Goal: Find contact information: Obtain details needed to contact an individual or organization

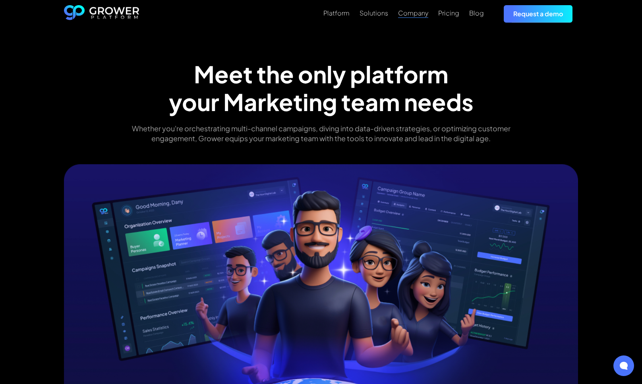
click at [416, 13] on div "Company" at bounding box center [413, 13] width 30 height 8
click at [525, 109] on div "Meet the only platform your Marketing team needs Whether you're orchestrating m…" at bounding box center [321, 103] width 412 height 87
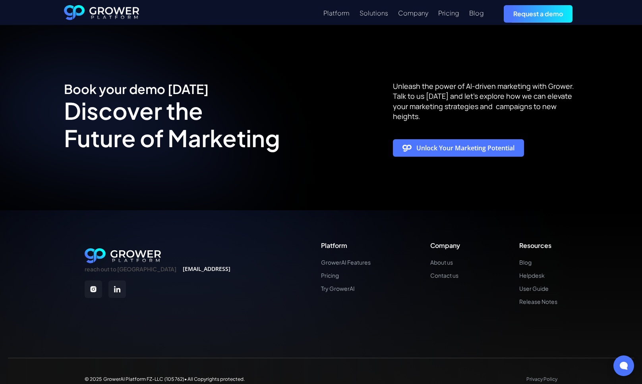
scroll to position [1923, 0]
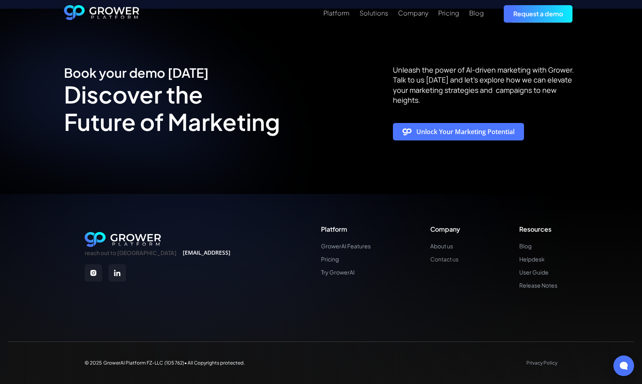
click at [444, 262] on link "Contact us" at bounding box center [445, 259] width 30 height 7
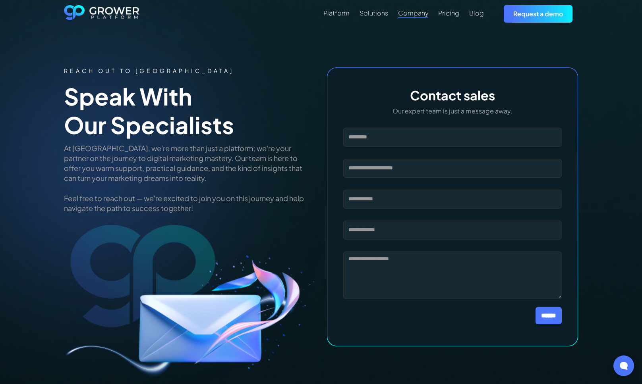
click at [418, 14] on div "Company" at bounding box center [413, 13] width 30 height 8
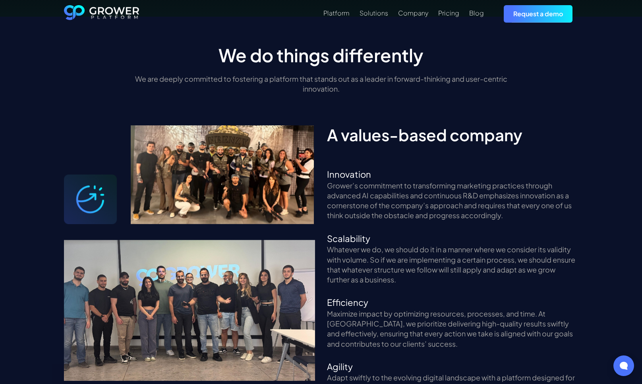
scroll to position [1176, 0]
